Goal: Transaction & Acquisition: Purchase product/service

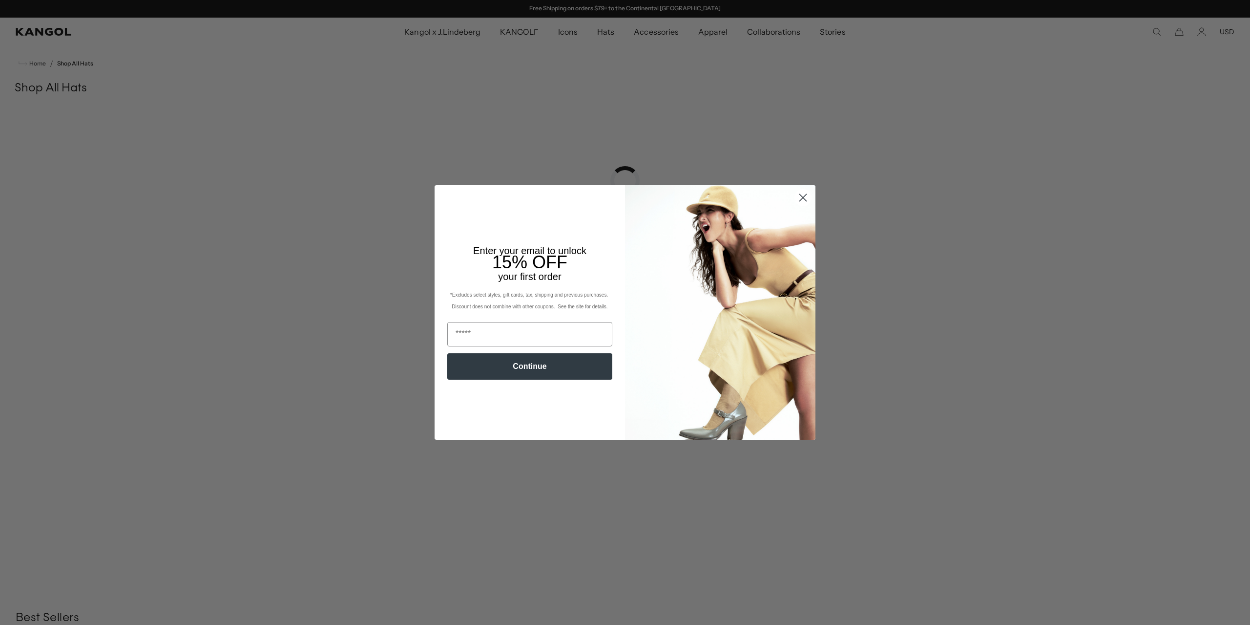
click at [800, 200] on icon "Close dialog" at bounding box center [803, 197] width 7 height 7
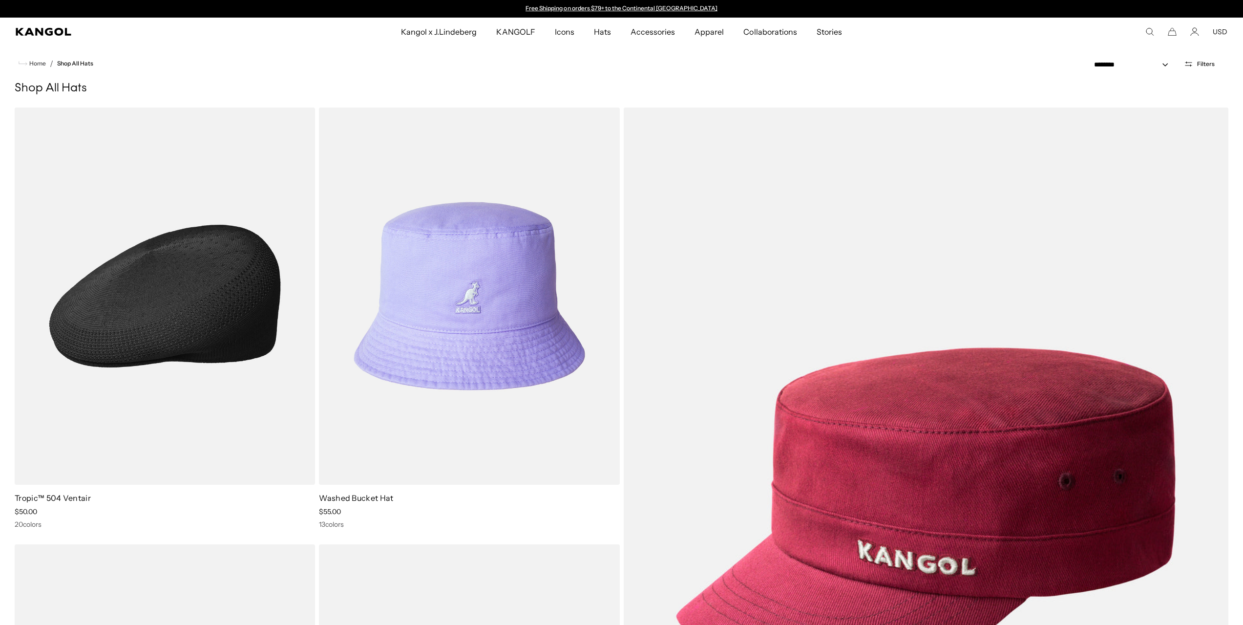
click at [157, 285] on img at bounding box center [165, 295] width 300 height 377
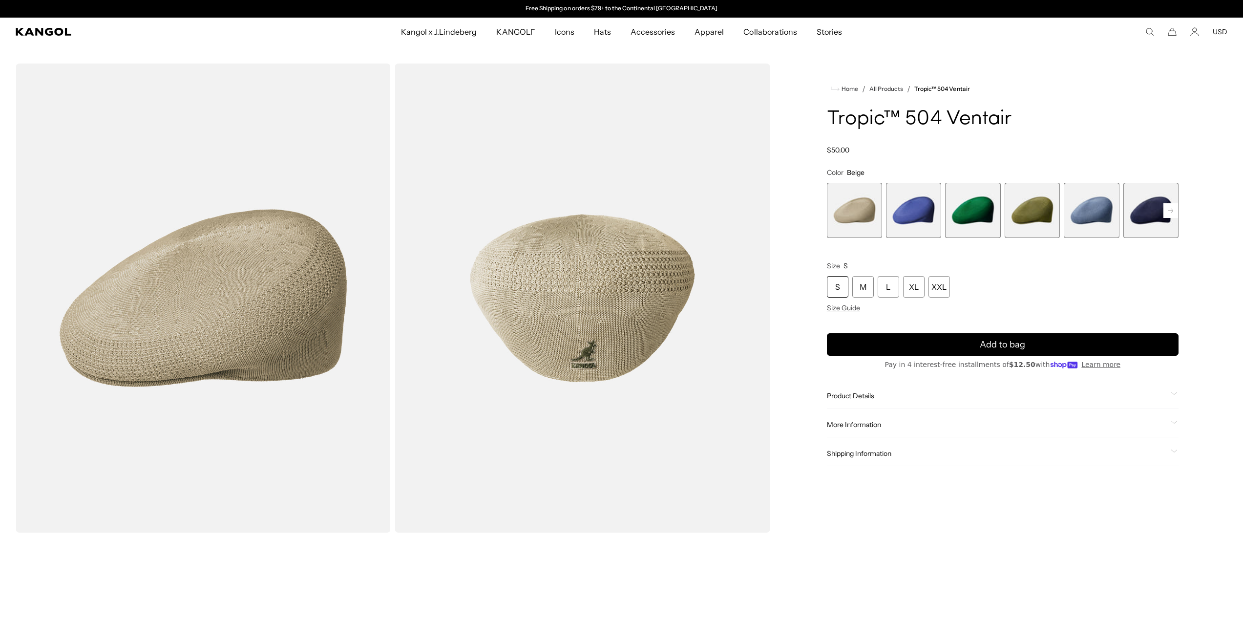
click at [915, 201] on span "2 of 22" at bounding box center [913, 210] width 55 height 55
click at [1173, 212] on rect at bounding box center [1170, 210] width 15 height 15
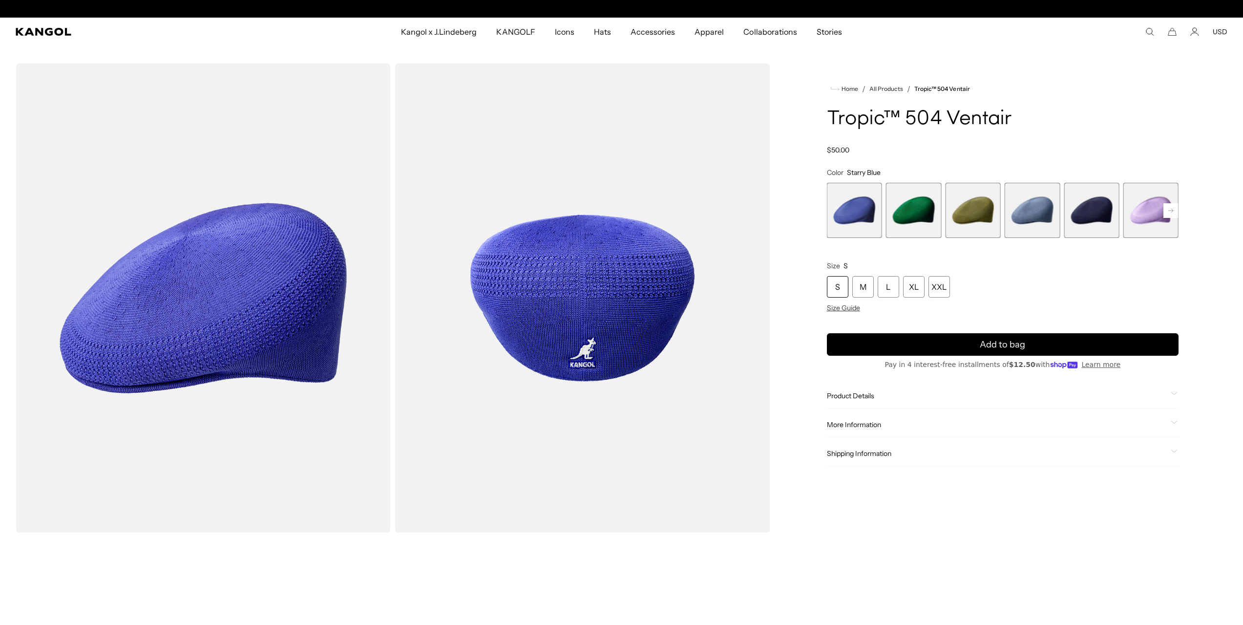
click at [1172, 212] on rect at bounding box center [1170, 210] width 15 height 15
click at [1172, 211] on rect at bounding box center [1170, 210] width 15 height 15
click at [1172, 211] on icon at bounding box center [1170, 211] width 15 height 16
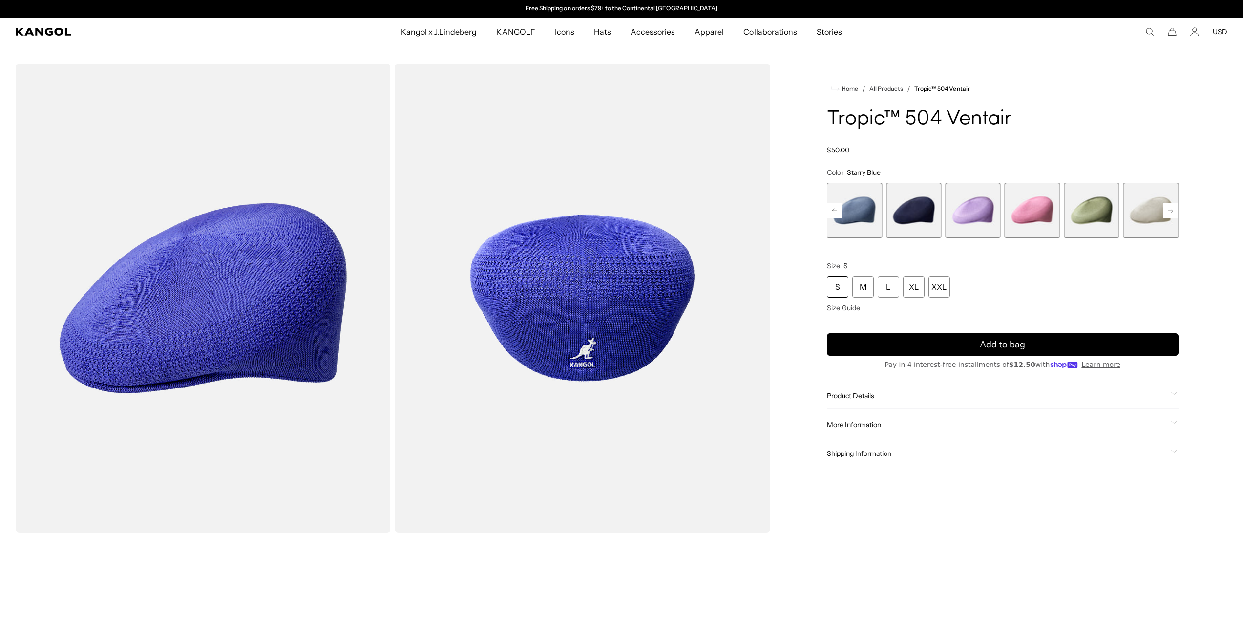
click at [1172, 211] on icon at bounding box center [1170, 210] width 5 height 4
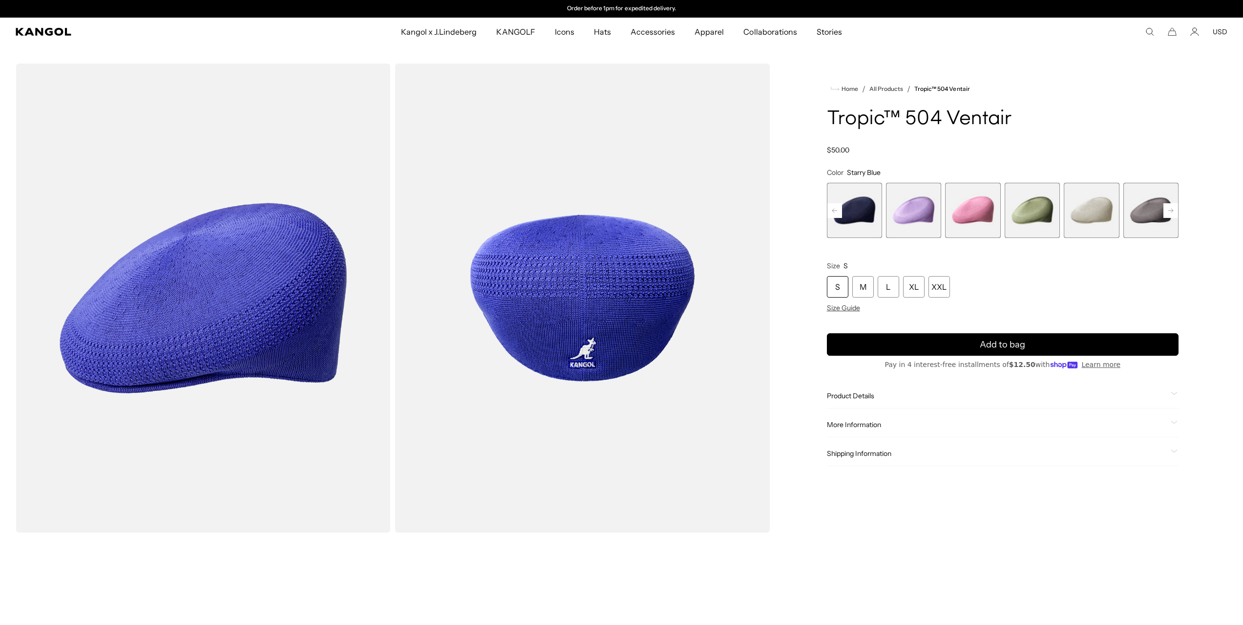
click at [1172, 211] on icon at bounding box center [1170, 210] width 5 height 4
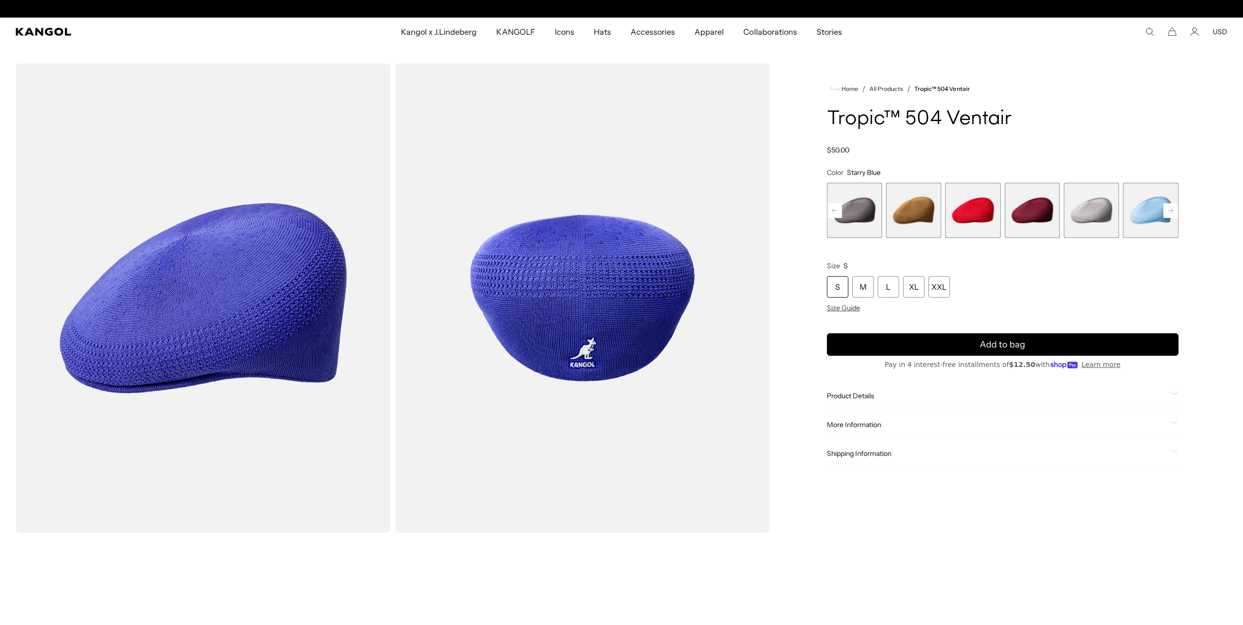
scroll to position [0, 0]
click at [1172, 211] on icon at bounding box center [1170, 210] width 5 height 4
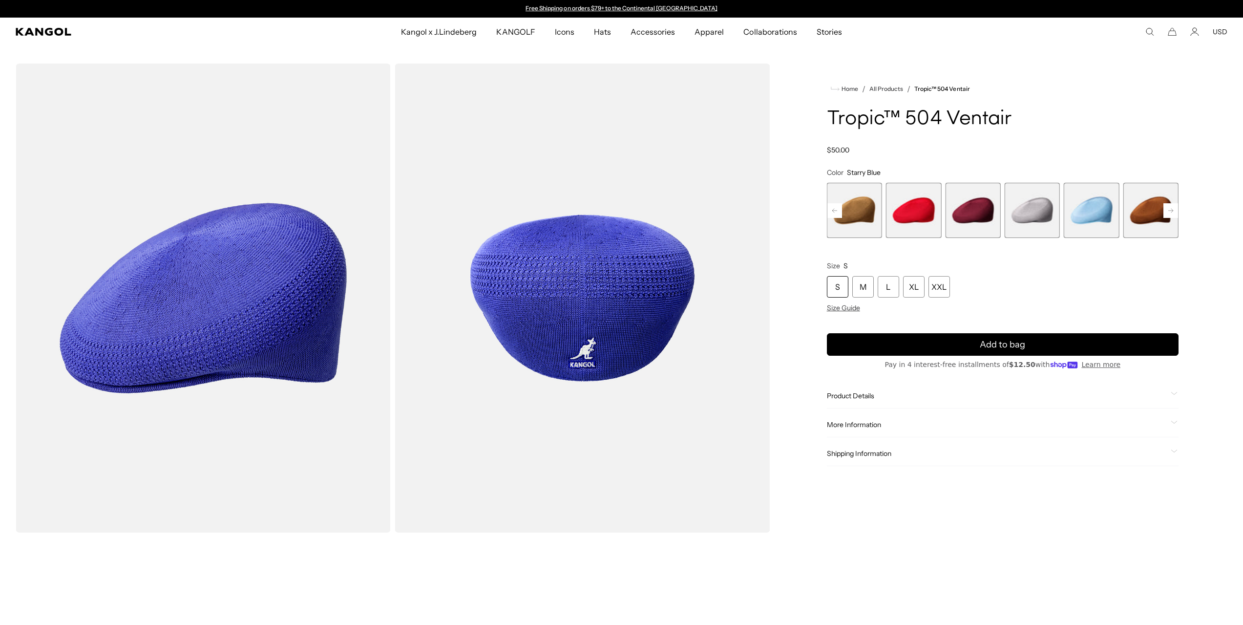
click at [1172, 211] on icon at bounding box center [1170, 210] width 5 height 4
click at [1044, 213] on span "18 of 22" at bounding box center [1032, 210] width 55 height 55
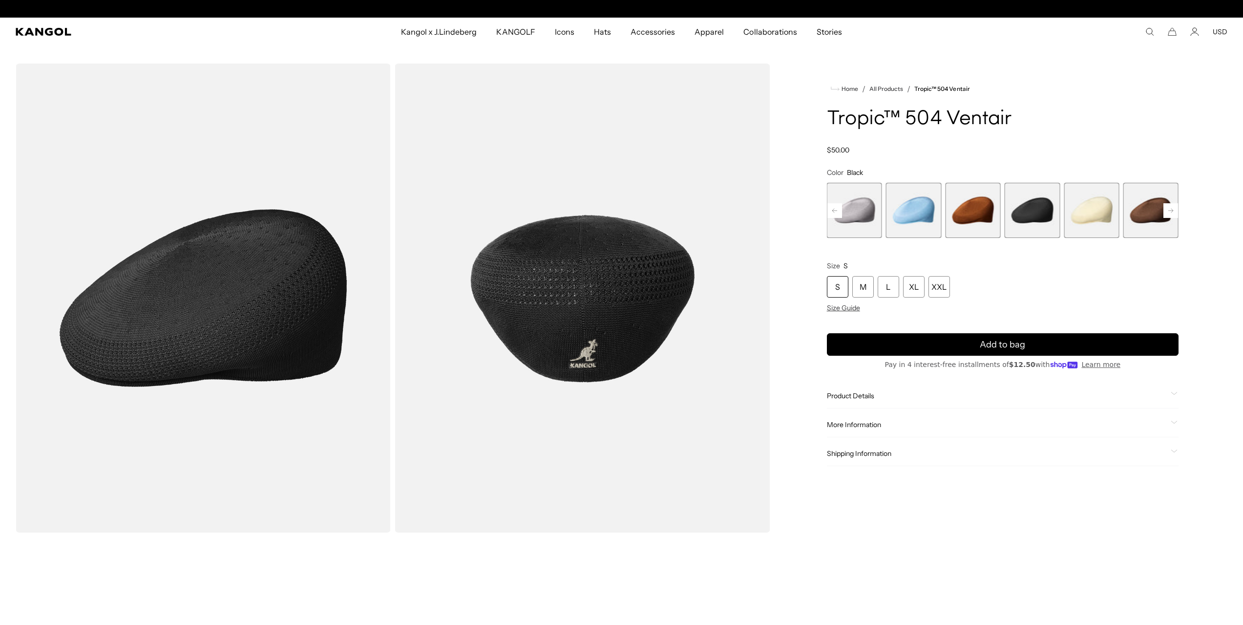
scroll to position [0, 201]
click at [1142, 211] on span "20 of 22" at bounding box center [1150, 210] width 55 height 55
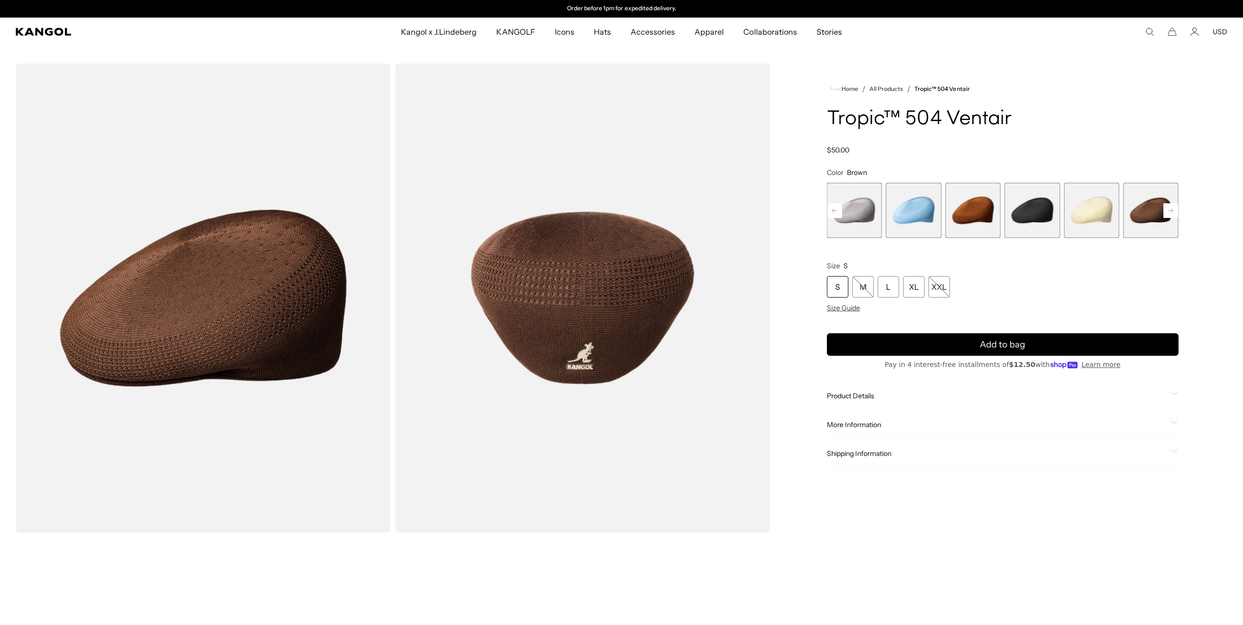
click at [1167, 209] on rect at bounding box center [1170, 210] width 15 height 15
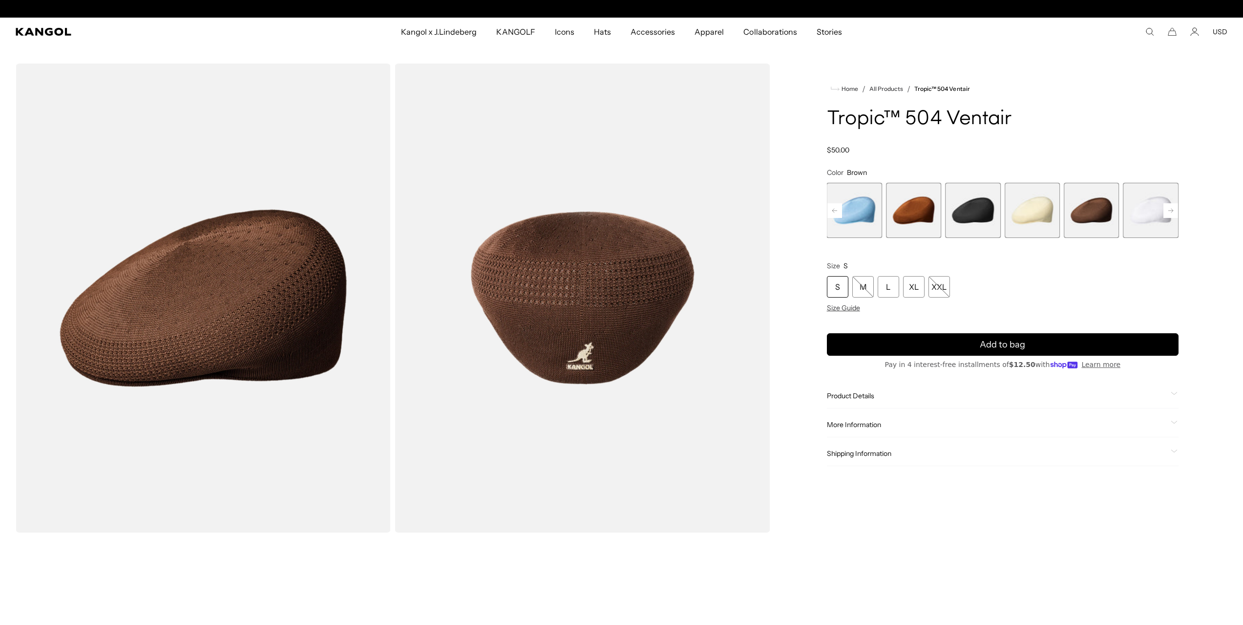
click at [1168, 210] on rect at bounding box center [1170, 210] width 15 height 15
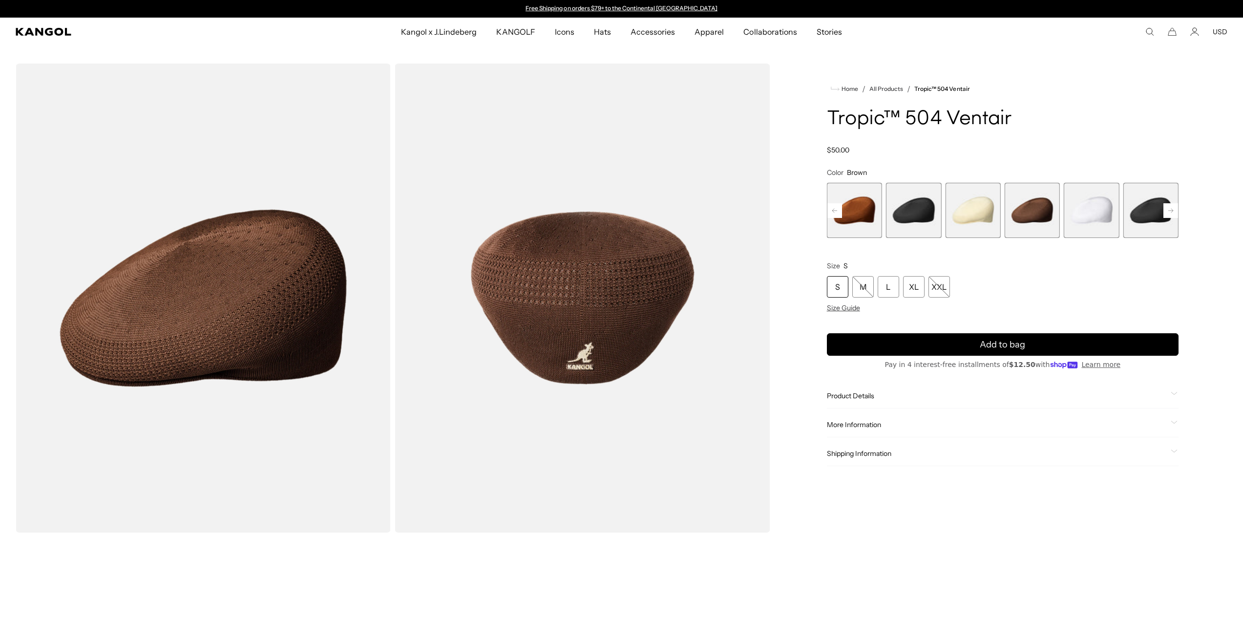
click at [1168, 210] on rect at bounding box center [1170, 210] width 15 height 15
click at [1168, 210] on span "22 of 22" at bounding box center [1150, 210] width 55 height 55
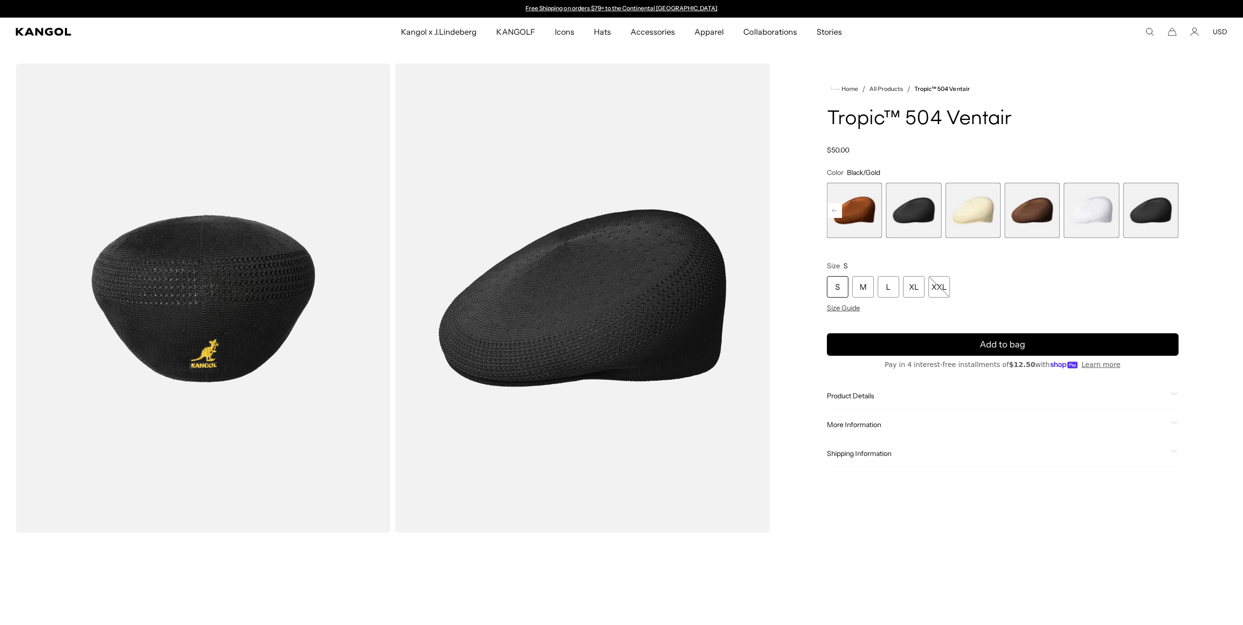
click at [1241, 224] on div "Loading..." at bounding box center [621, 534] width 1243 height 942
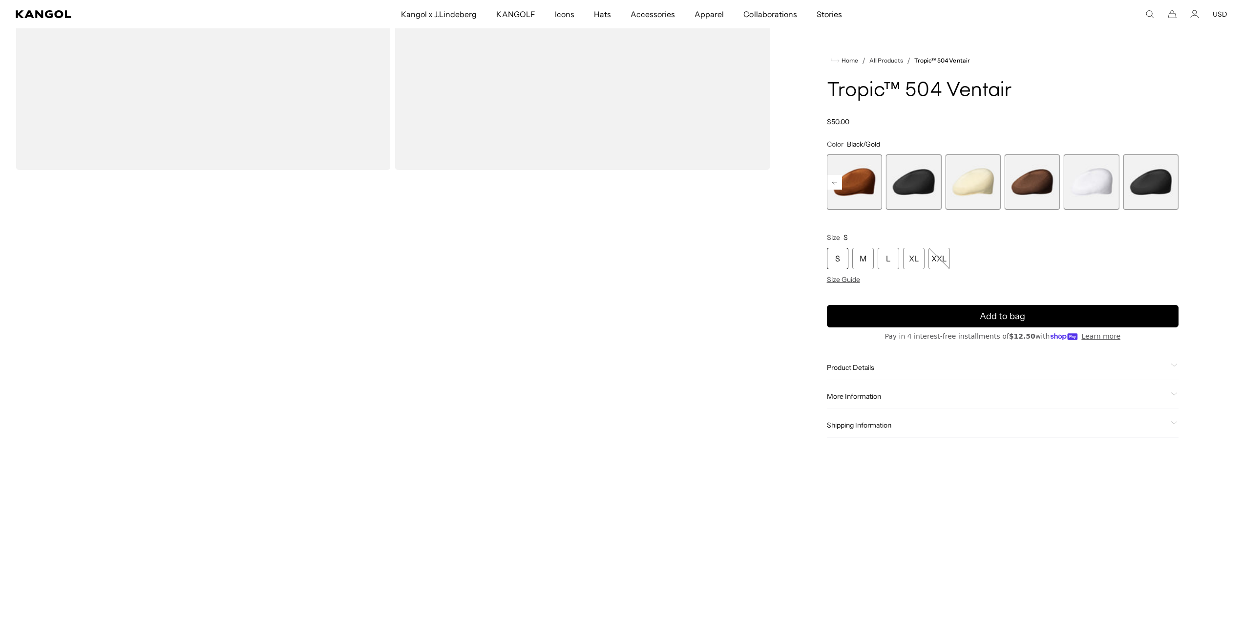
click at [868, 362] on div "Product Details The Tropic ™ 504 Ventair cap gets its name from a unique place …" at bounding box center [1003, 367] width 352 height 25
click at [848, 367] on span "Product Details" at bounding box center [997, 367] width 340 height 9
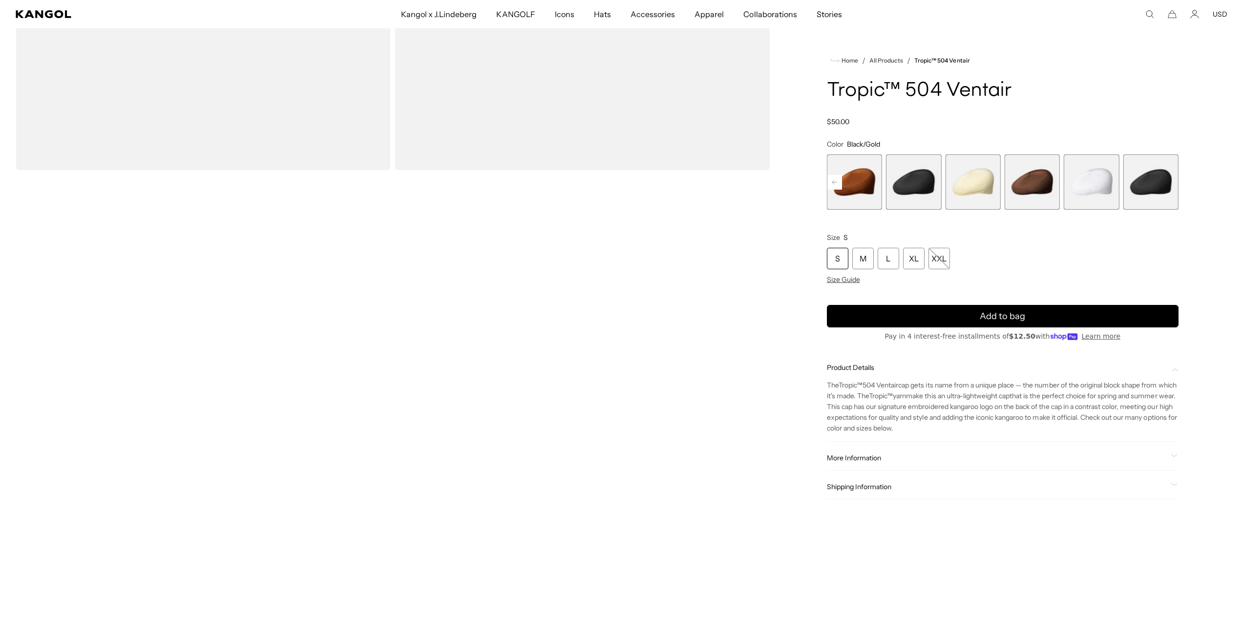
click at [846, 274] on div "S M L XL XXL Size Guide" at bounding box center [1003, 266] width 352 height 36
click at [846, 277] on span "Size Guide" at bounding box center [843, 279] width 33 height 9
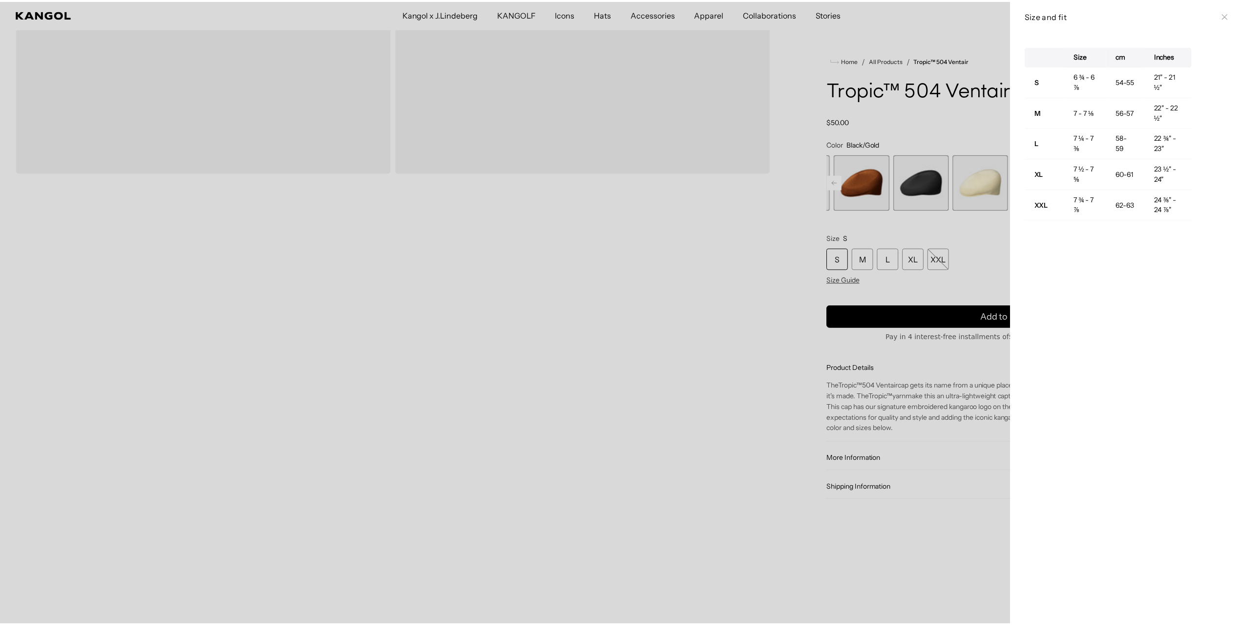
scroll to position [0, 201]
click at [531, 268] on div at bounding box center [625, 312] width 1250 height 625
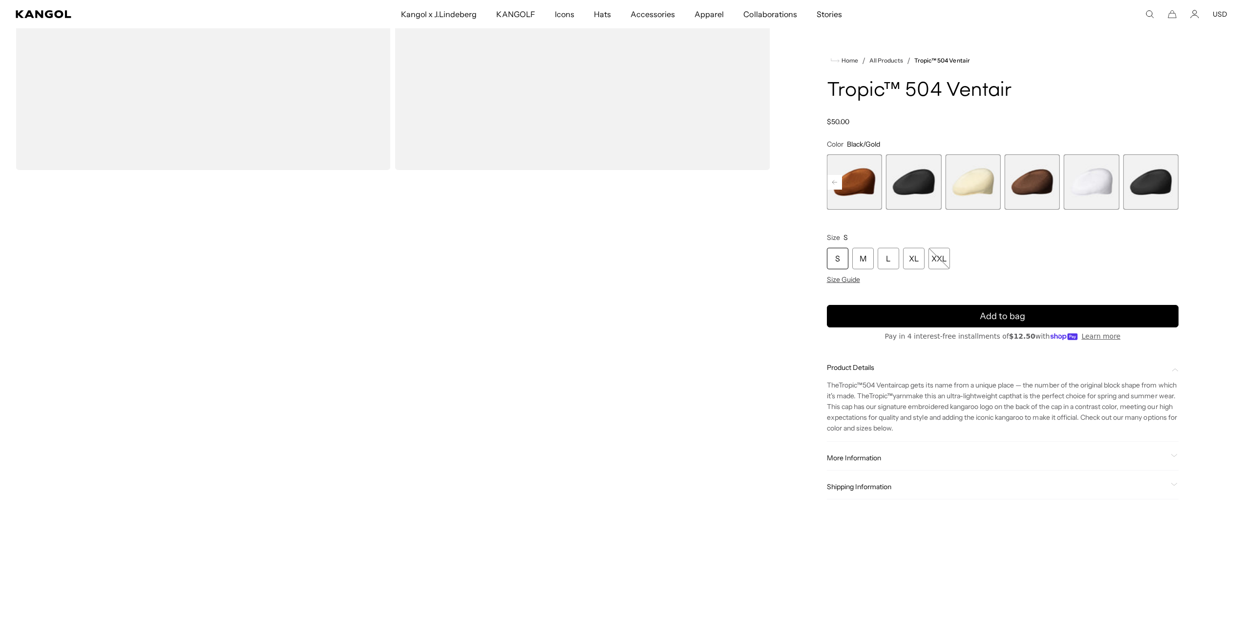
click at [839, 260] on div "S" at bounding box center [837, 258] width 21 height 21
click at [852, 280] on span "Size Guide" at bounding box center [843, 279] width 33 height 9
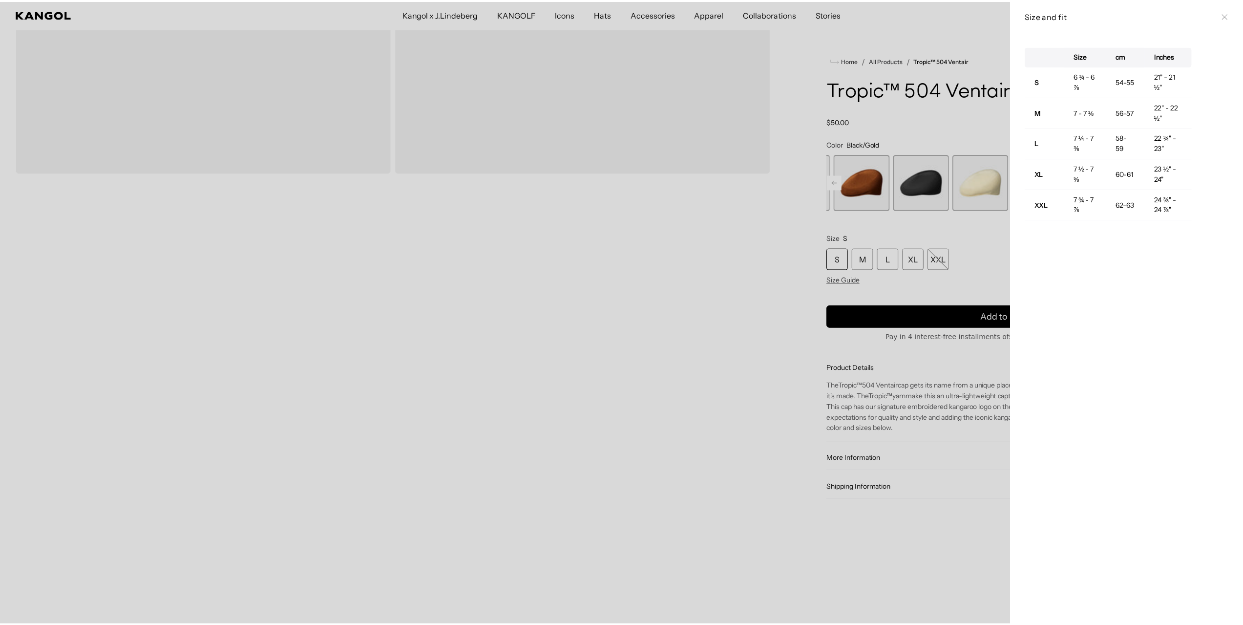
scroll to position [0, 0]
click at [969, 258] on div at bounding box center [625, 312] width 1250 height 625
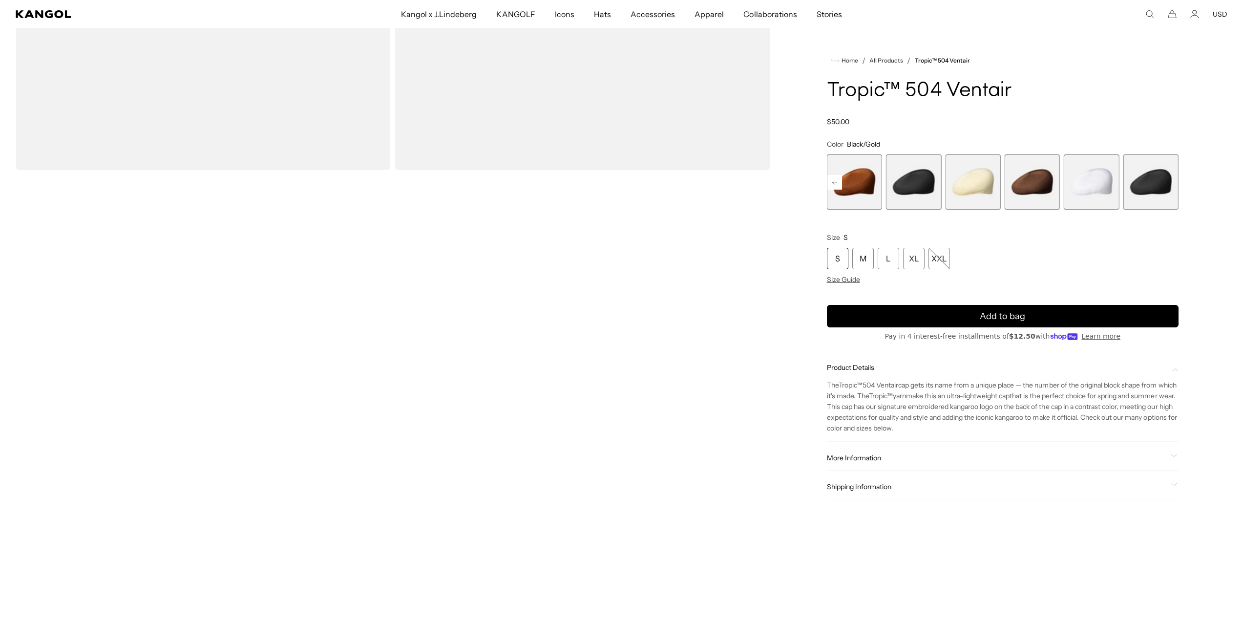
click at [833, 178] on rect at bounding box center [834, 182] width 15 height 15
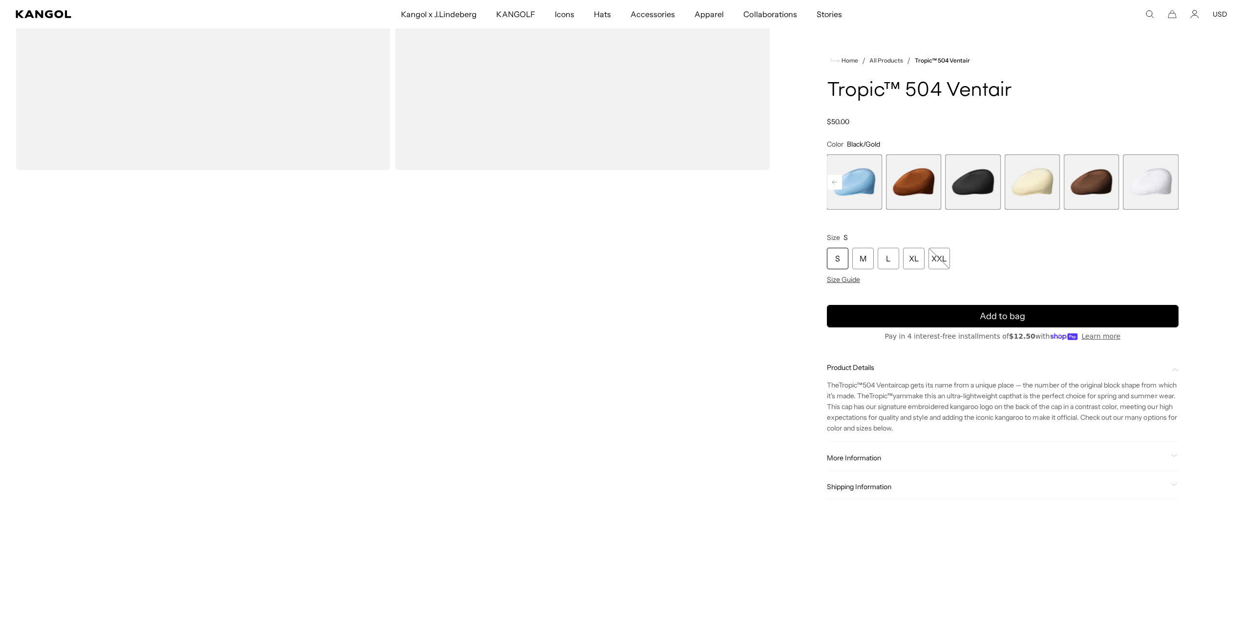
scroll to position [0, 201]
click at [1167, 182] on rect at bounding box center [1170, 182] width 15 height 15
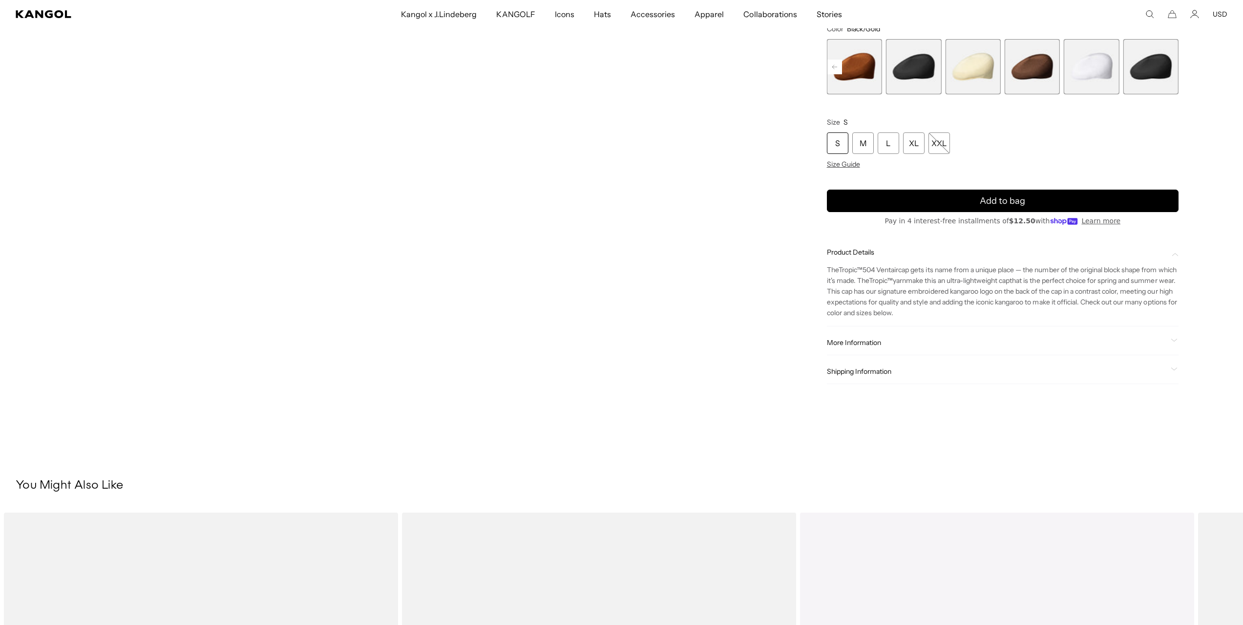
scroll to position [607, 0]
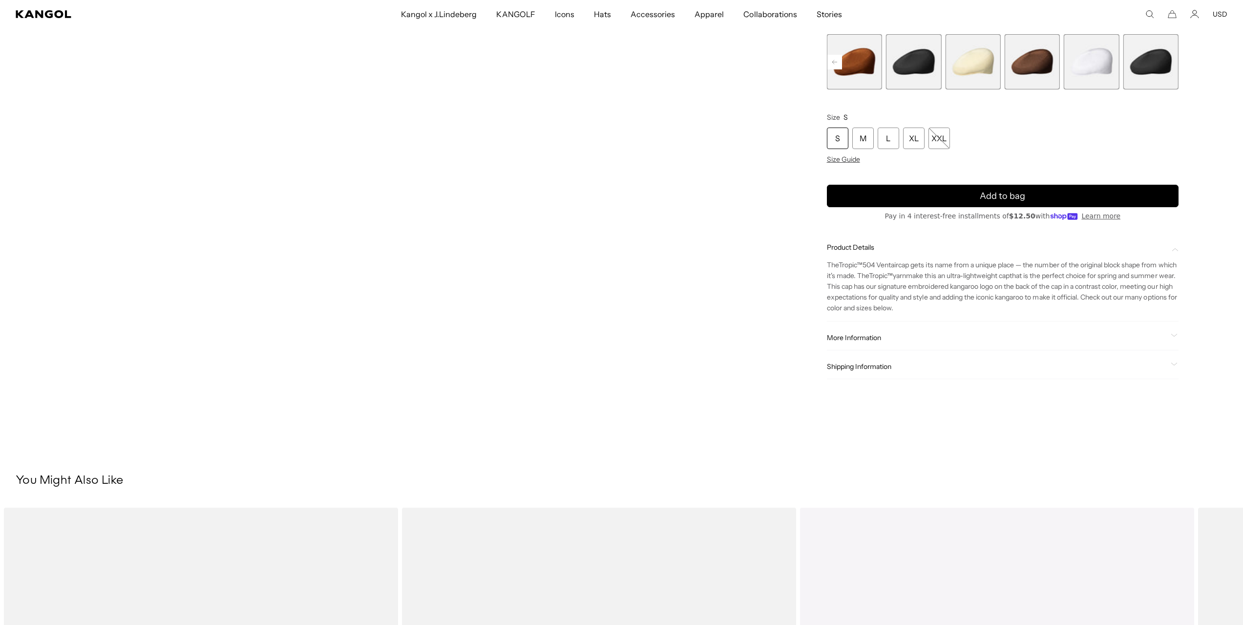
click at [868, 339] on span "More Information" at bounding box center [997, 338] width 340 height 9
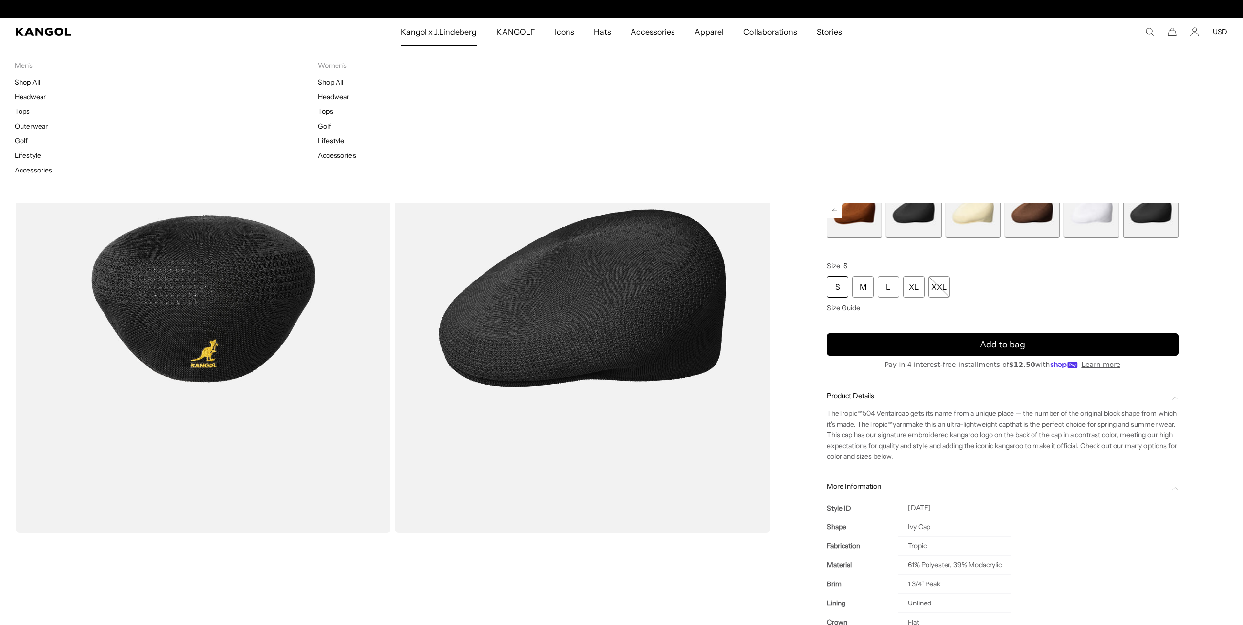
scroll to position [0, 201]
drag, startPoint x: 518, startPoint y: 131, endPoint x: 496, endPoint y: 127, distance: 21.8
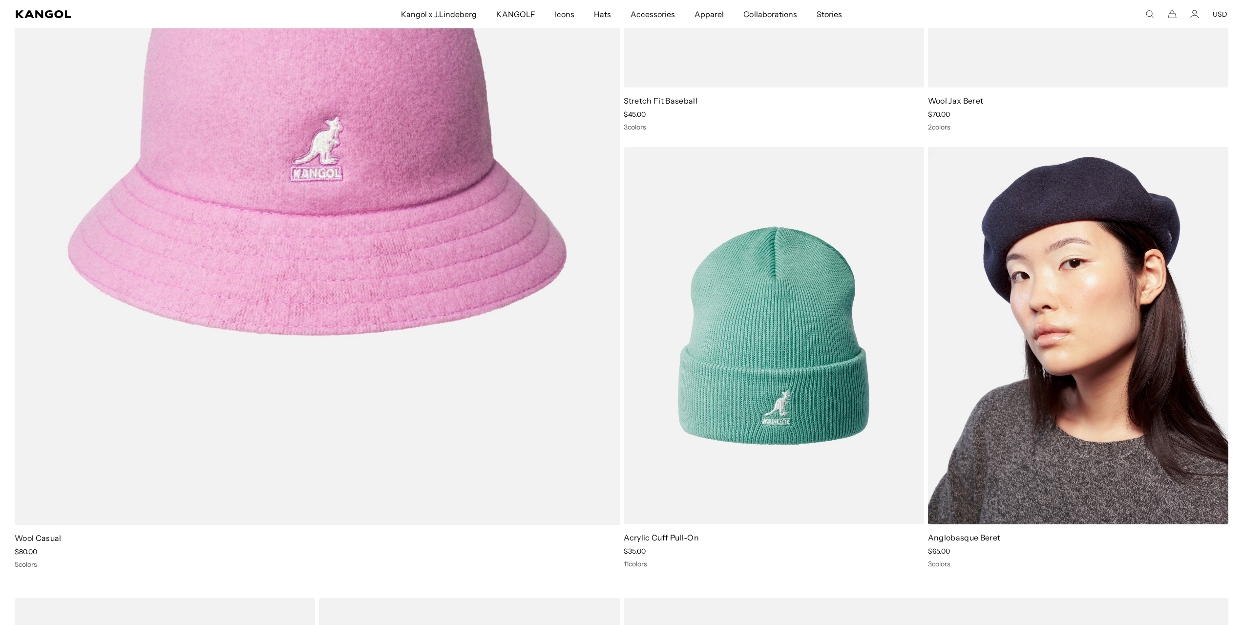
click at [1032, 341] on img at bounding box center [1078, 335] width 300 height 377
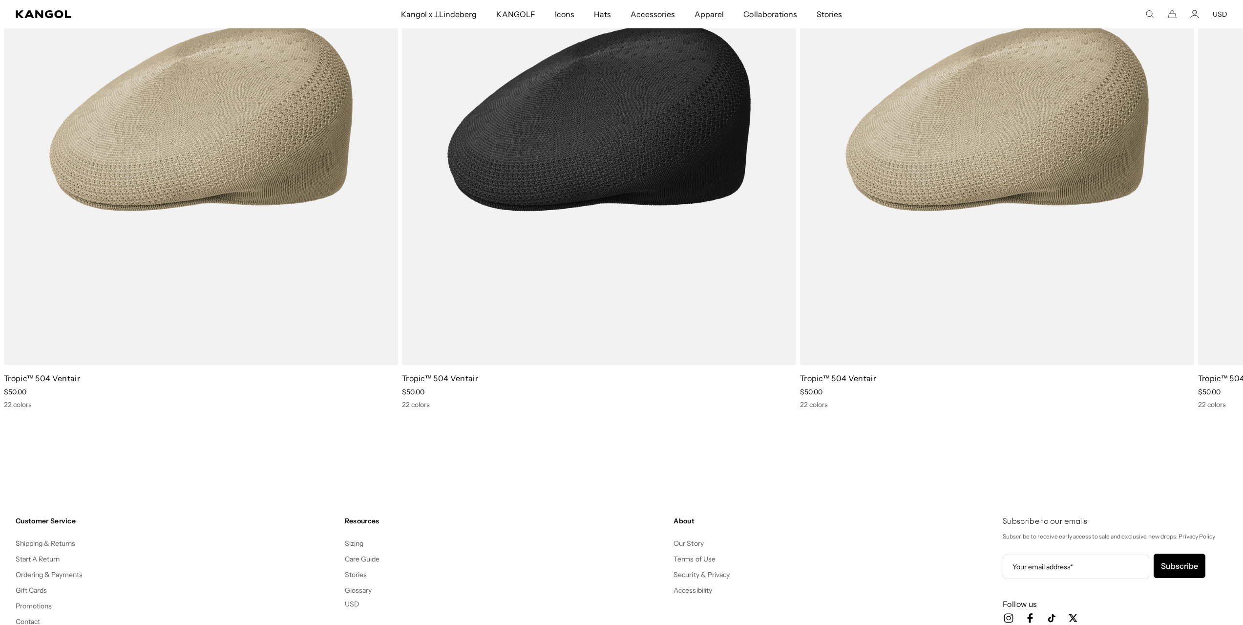
scroll to position [1416, 0]
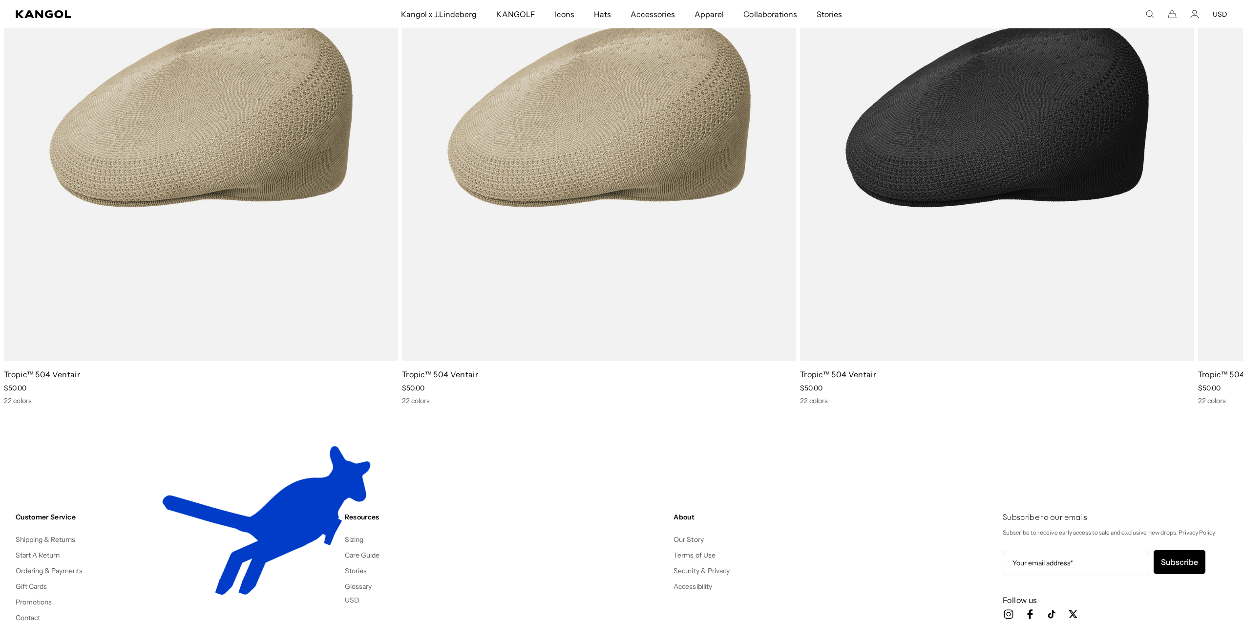
drag, startPoint x: 1205, startPoint y: 268, endPoint x: 1185, endPoint y: 266, distance: 20.7
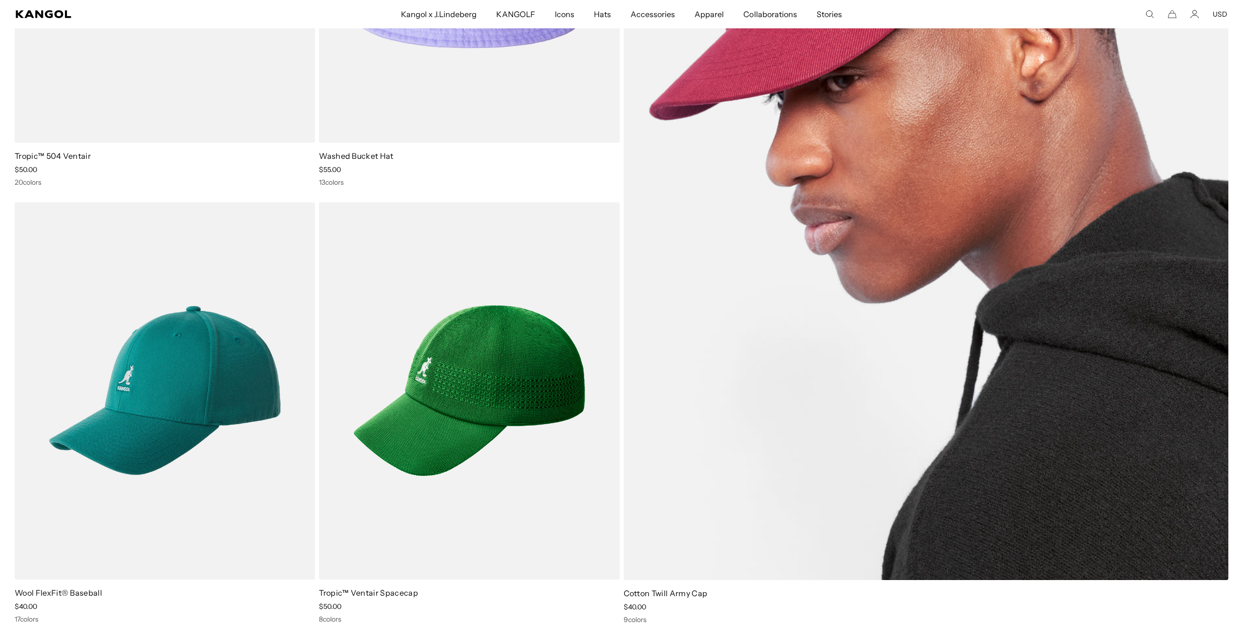
click at [974, 372] on img at bounding box center [926, 173] width 605 height 814
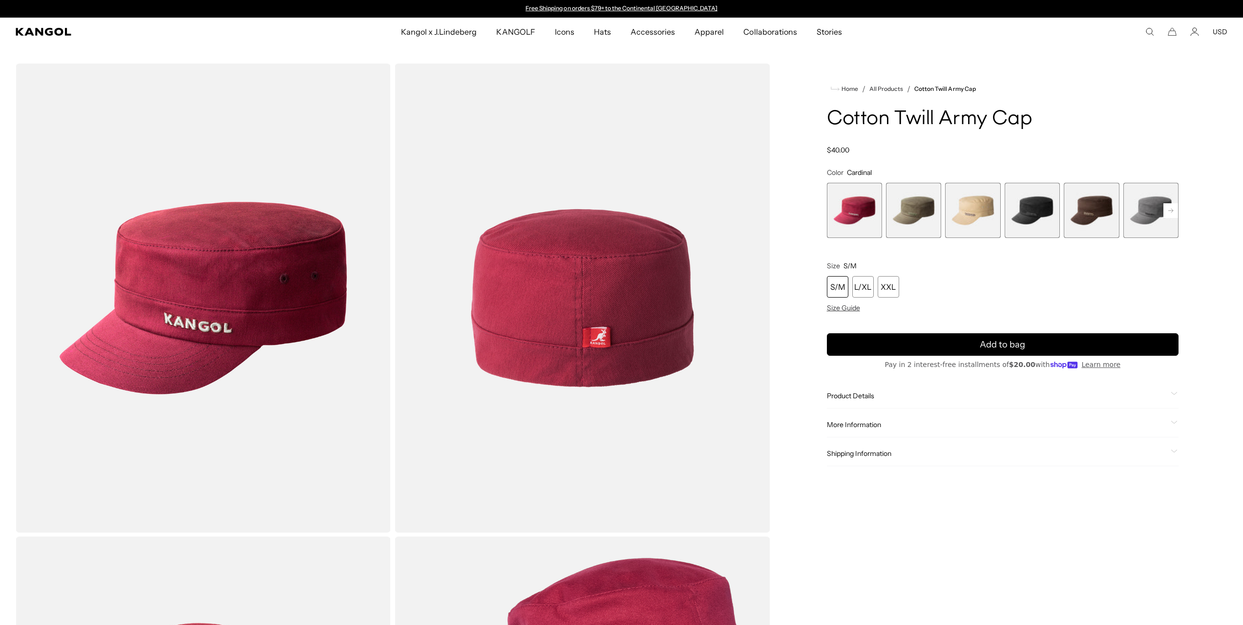
click at [1080, 214] on span "5 of 9" at bounding box center [1091, 210] width 55 height 55
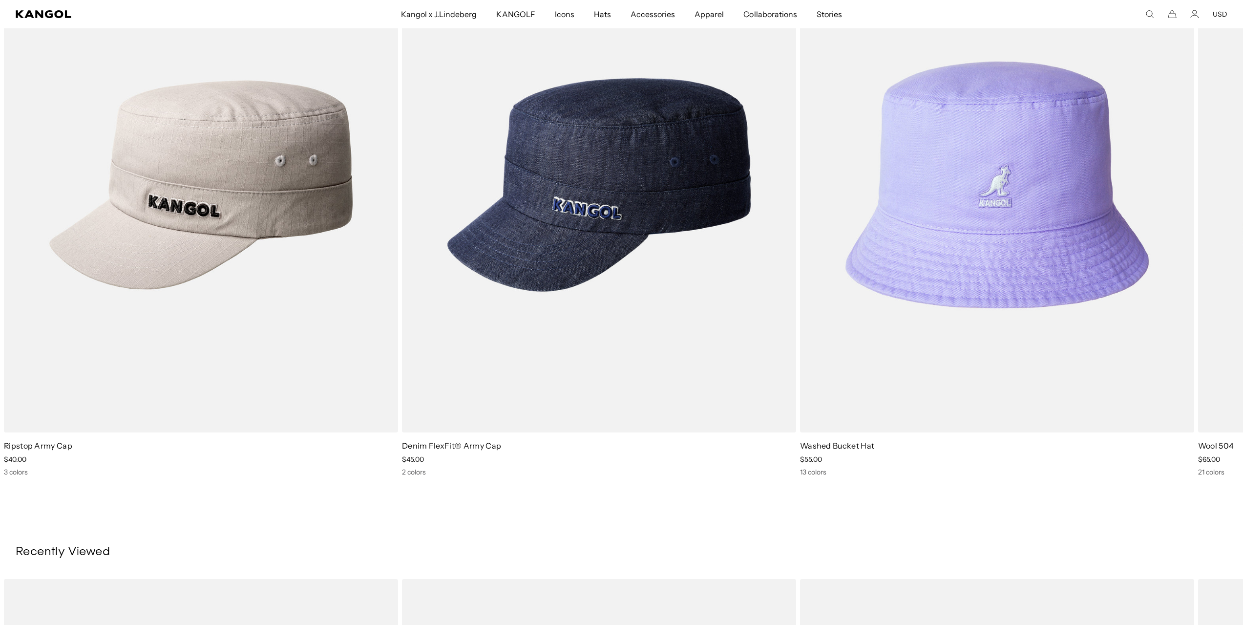
scroll to position [1807, 0]
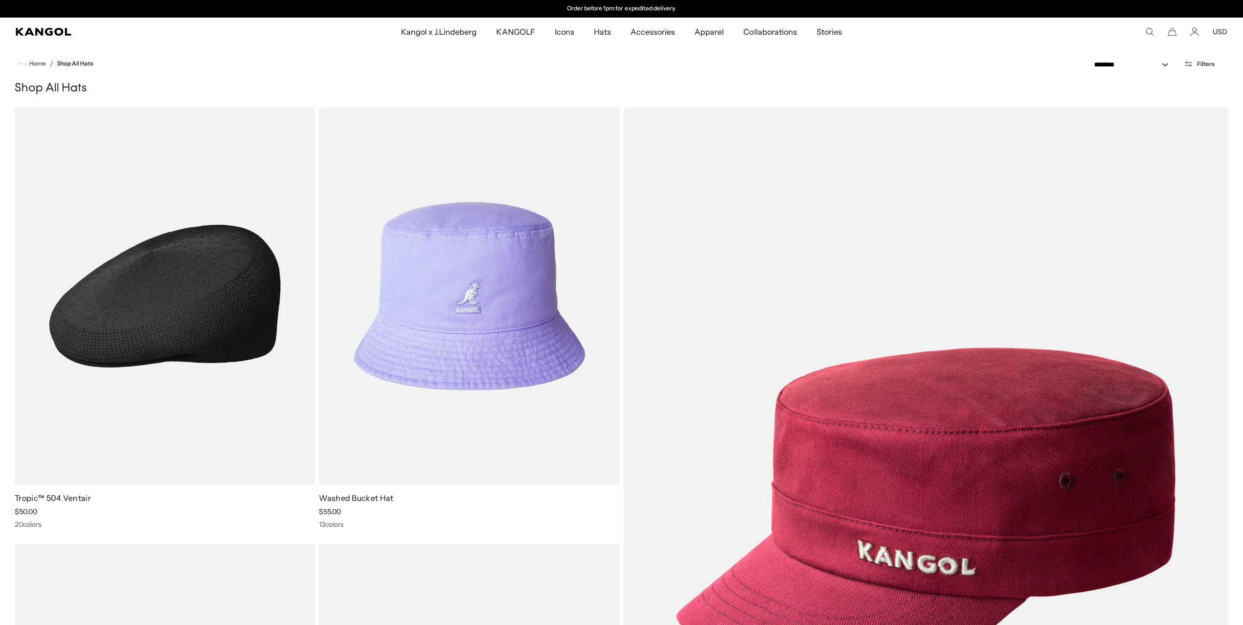
click at [275, 285] on img at bounding box center [165, 295] width 300 height 377
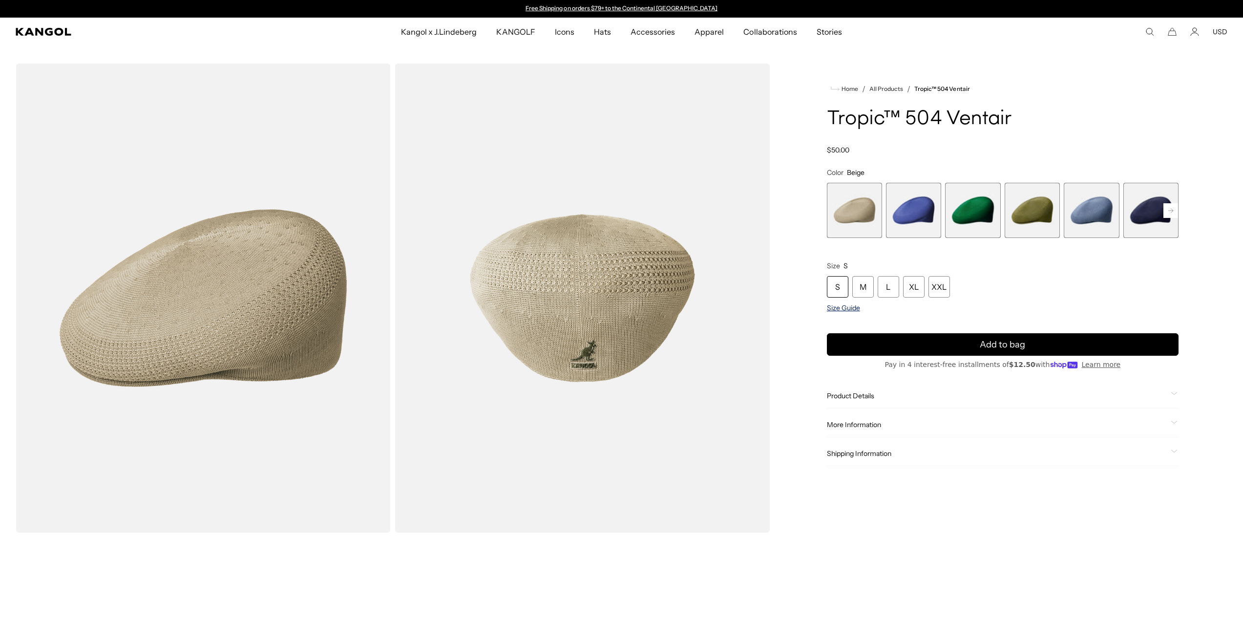
click at [843, 305] on span "Size Guide" at bounding box center [843, 307] width 33 height 9
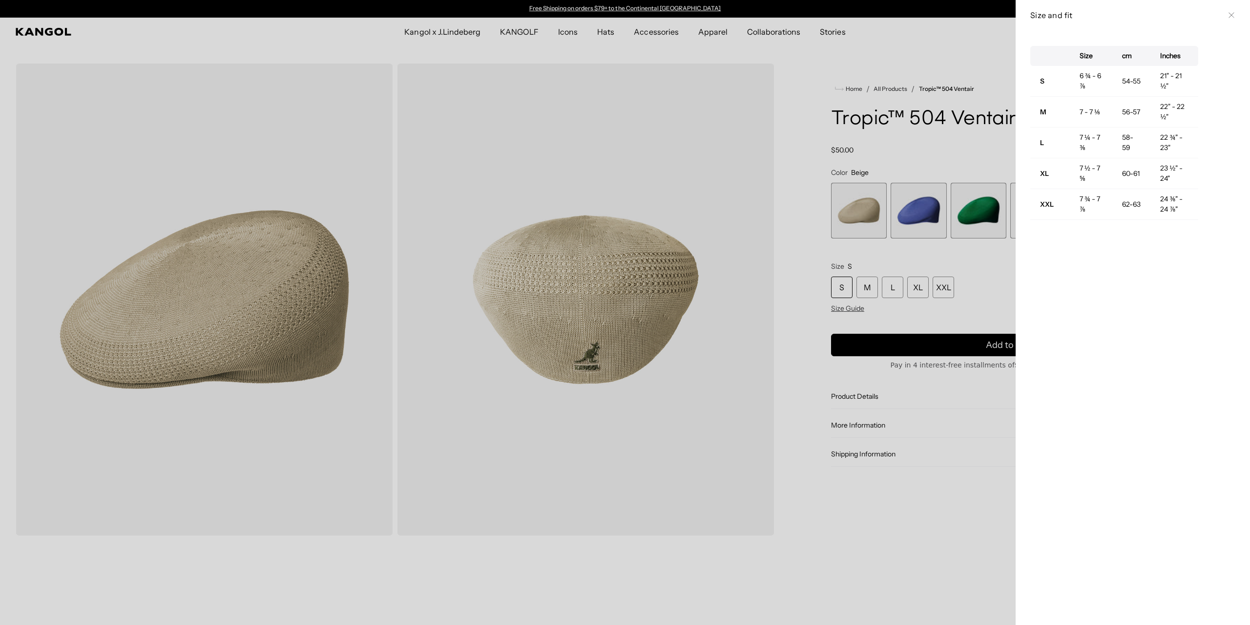
drag, startPoint x: 912, startPoint y: 274, endPoint x: 1040, endPoint y: 258, distance: 129.0
click at [913, 274] on div at bounding box center [625, 312] width 1250 height 625
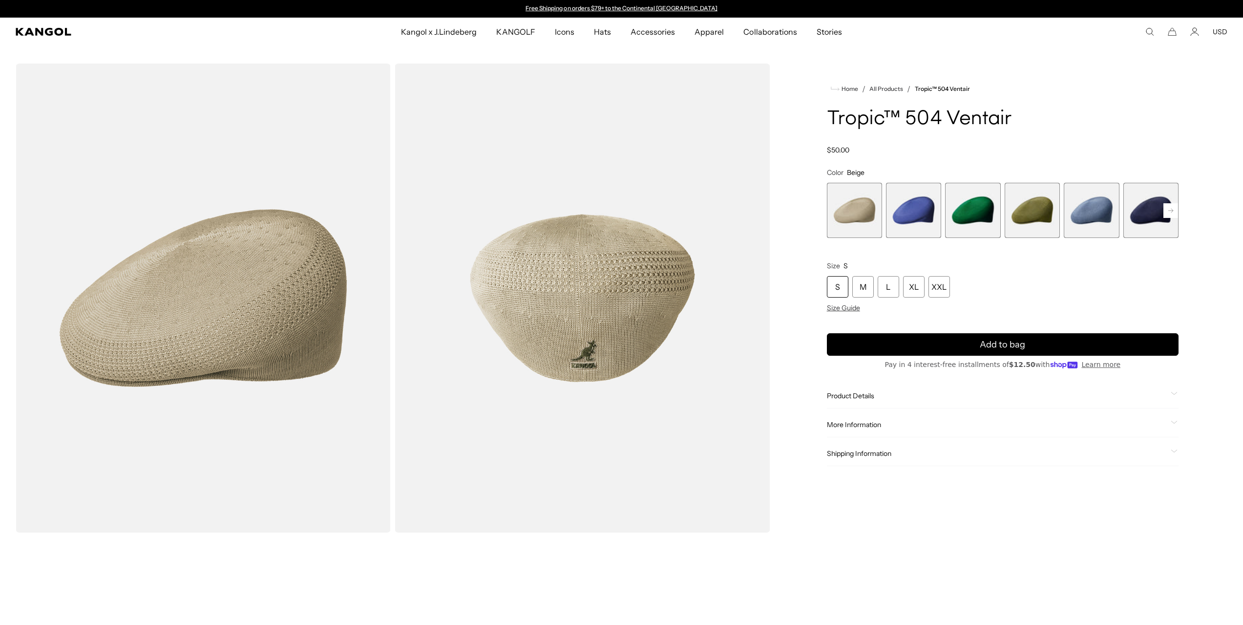
click at [1169, 209] on rect at bounding box center [1170, 210] width 15 height 15
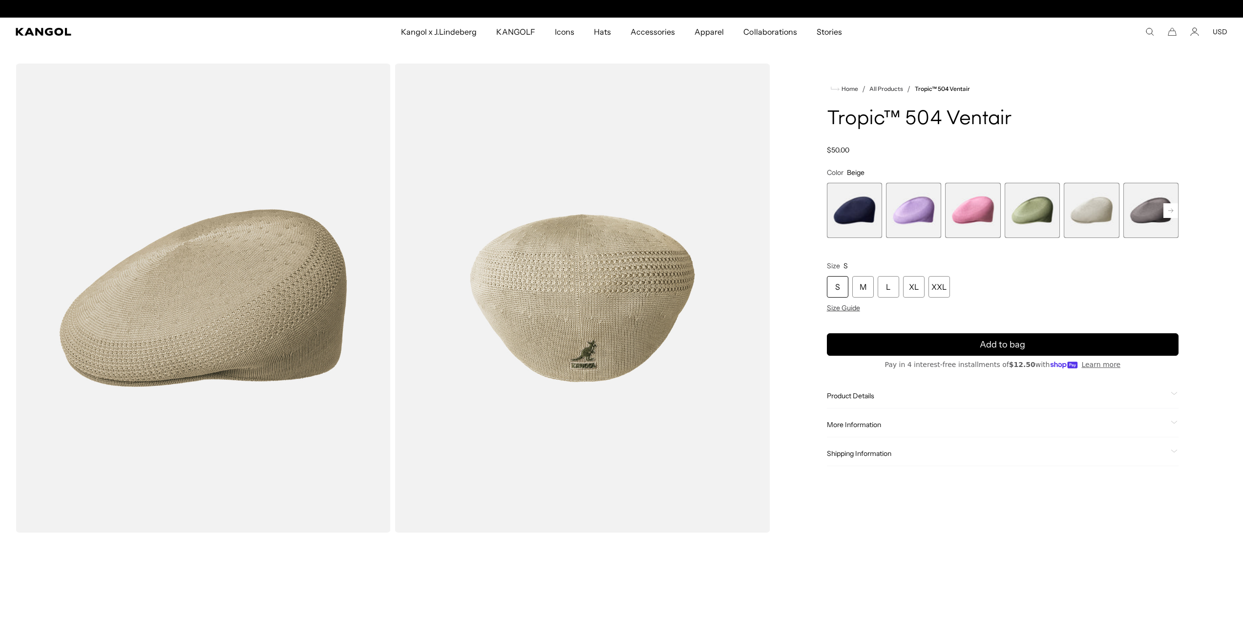
click at [1169, 210] on rect at bounding box center [1170, 210] width 15 height 15
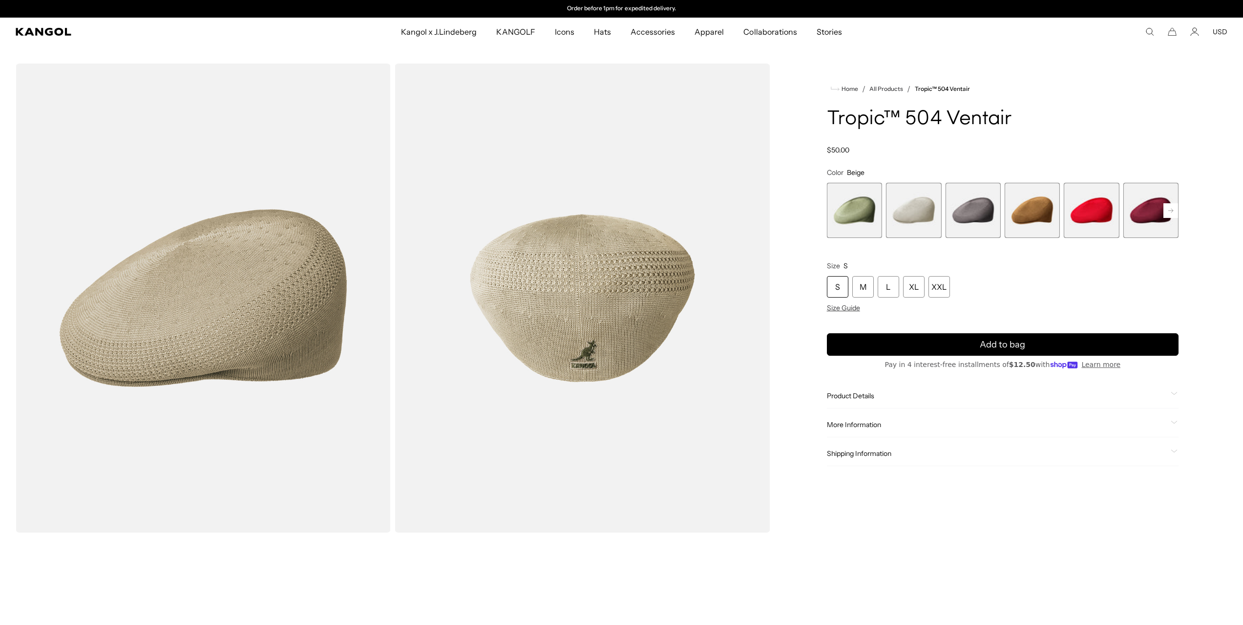
click at [1169, 210] on rect at bounding box center [1170, 210] width 15 height 15
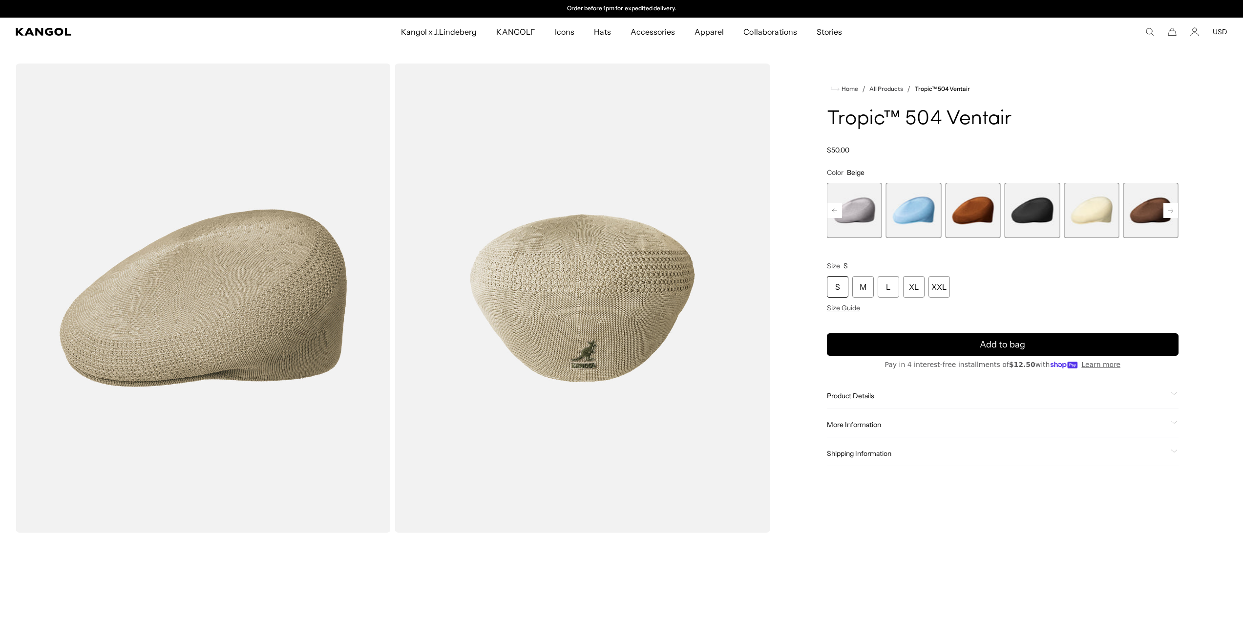
click at [1030, 221] on span "18 of 22" at bounding box center [1032, 210] width 55 height 55
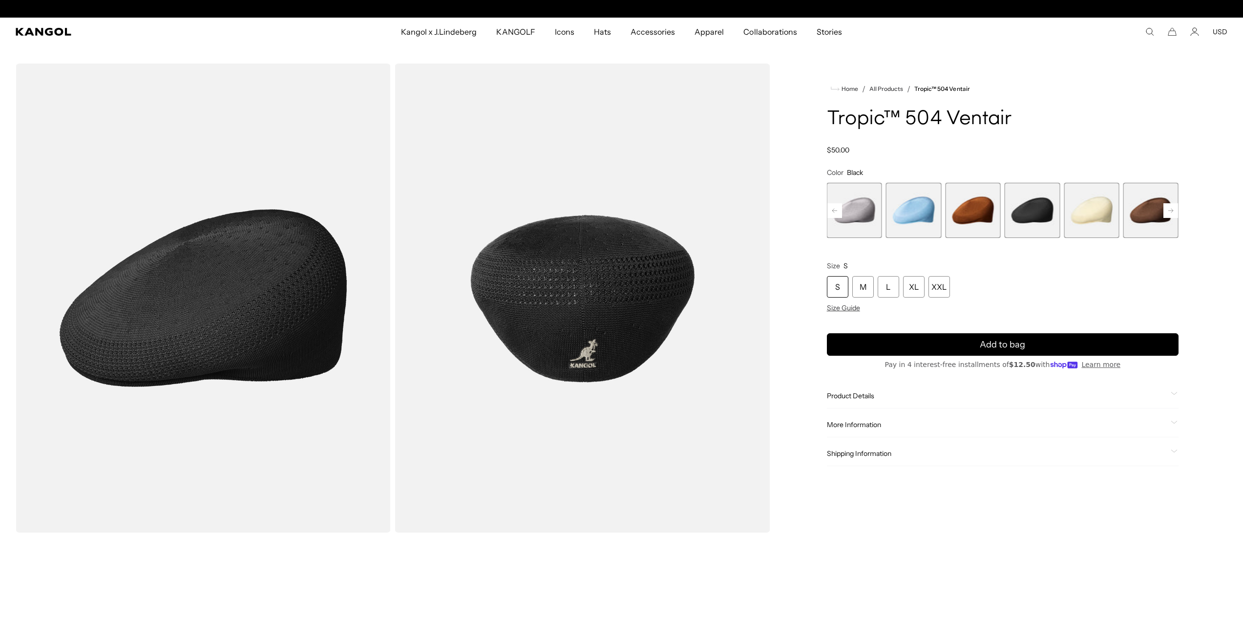
scroll to position [0, 201]
